Goal: Find specific page/section: Find specific page/section

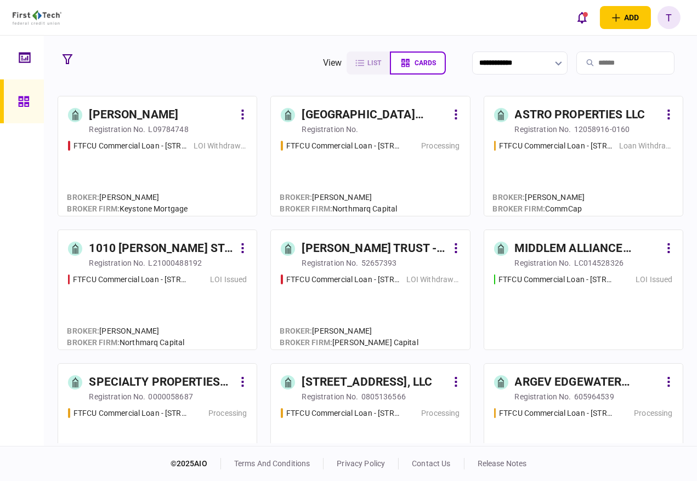
click at [587, 56] on input "search" at bounding box center [625, 63] width 98 height 23
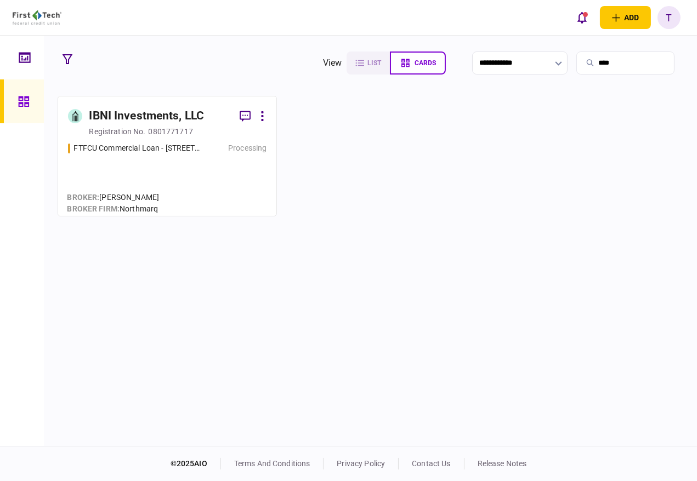
type input "****"
click at [155, 119] on div "IBNI Investments, LLC" at bounding box center [146, 116] width 115 height 18
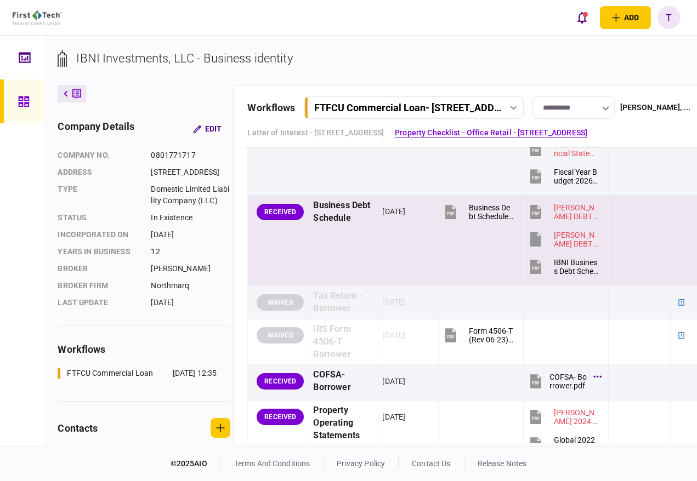
scroll to position [853, 0]
